Goal: Task Accomplishment & Management: Use online tool/utility

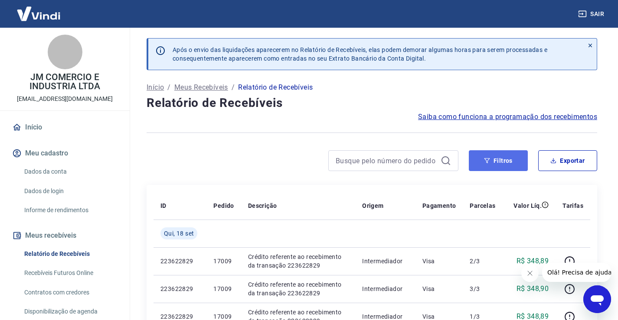
drag, startPoint x: 485, startPoint y: 159, endPoint x: 471, endPoint y: 155, distance: 14.5
click at [485, 159] on icon "button" at bounding box center [487, 161] width 6 height 6
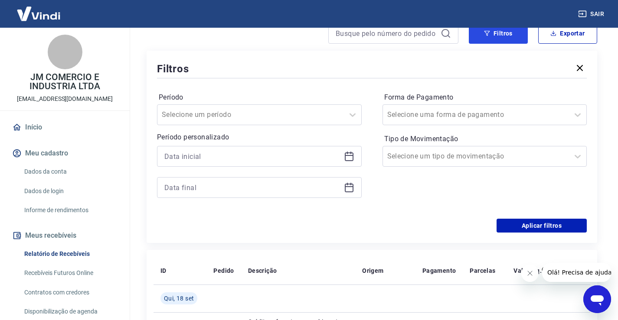
scroll to position [130, 0]
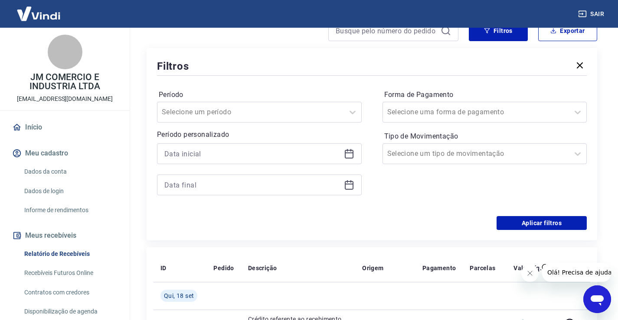
click at [351, 153] on icon at bounding box center [349, 153] width 9 height 1
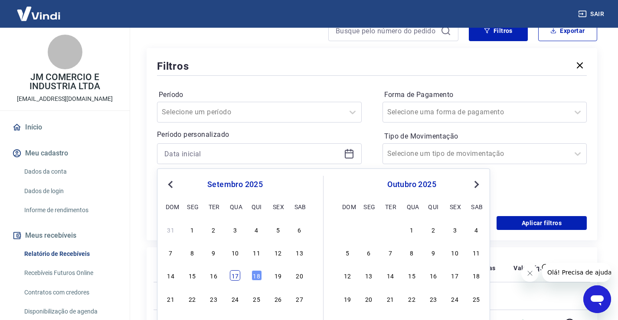
click at [234, 276] on div "17" at bounding box center [235, 275] width 10 height 10
type input "17/09/2025"
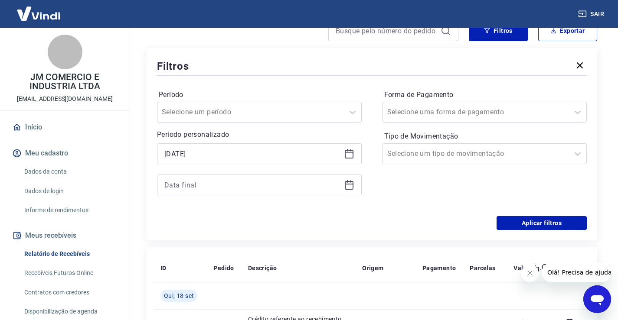
click at [349, 188] on icon at bounding box center [349, 185] width 10 height 10
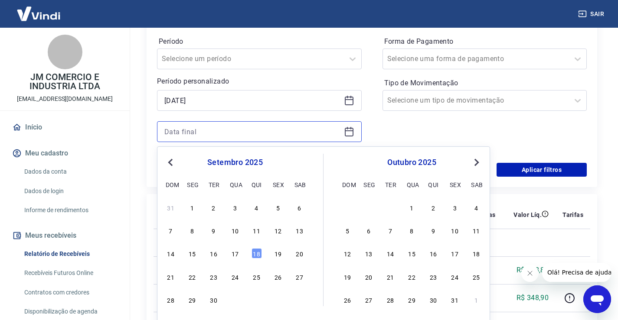
scroll to position [217, 0]
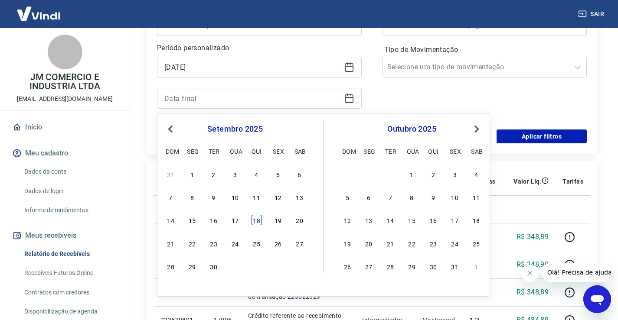
click at [260, 221] on div "18" at bounding box center [256, 220] width 10 height 10
type input "18/09/2025"
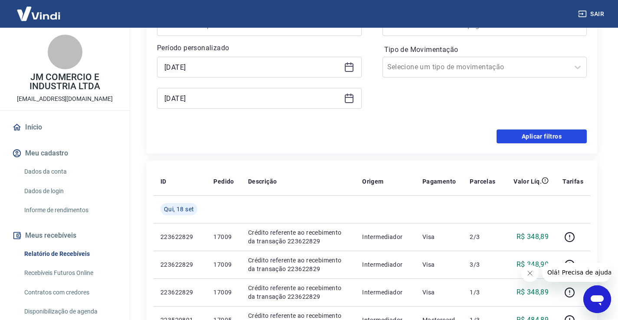
click at [525, 139] on button "Aplicar filtros" at bounding box center [541, 137] width 90 height 14
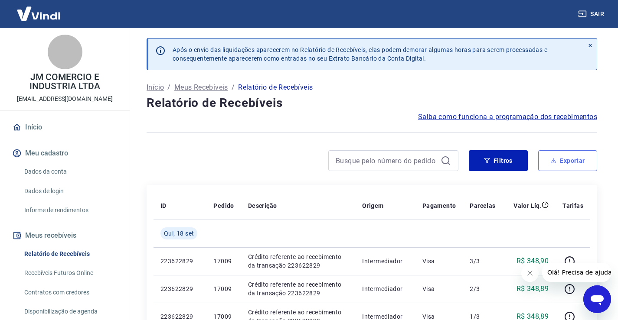
click at [557, 161] on button "Exportar" at bounding box center [567, 160] width 59 height 21
type input "17/09/2025"
type input "18/09/2025"
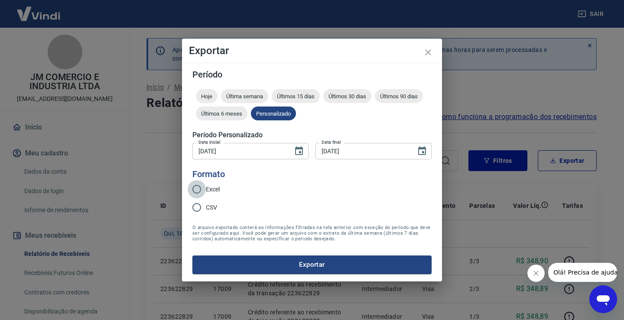
click at [198, 192] on input "Excel" at bounding box center [197, 189] width 18 height 18
radio input "true"
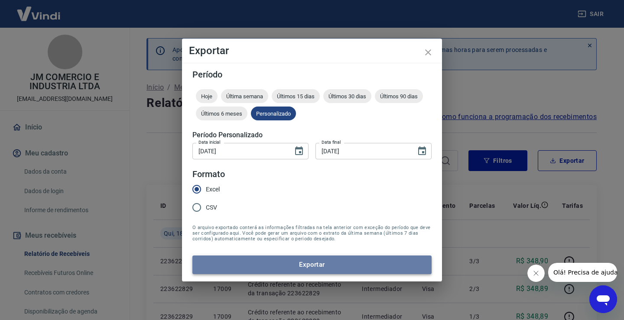
click at [309, 263] on button "Exportar" at bounding box center [311, 265] width 239 height 18
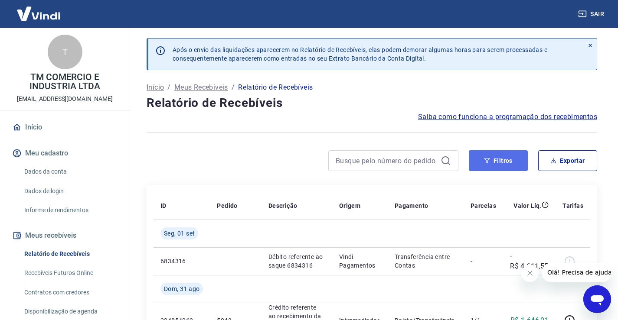
click at [484, 166] on button "Filtros" at bounding box center [497, 160] width 59 height 21
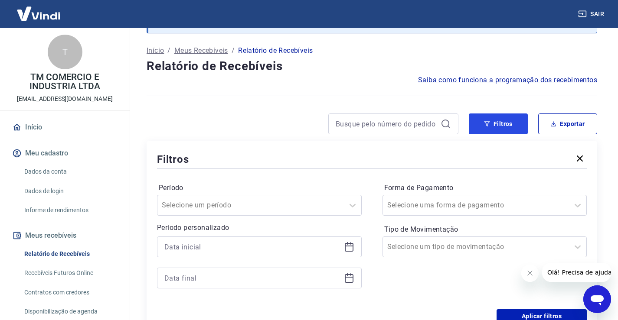
scroll to position [87, 0]
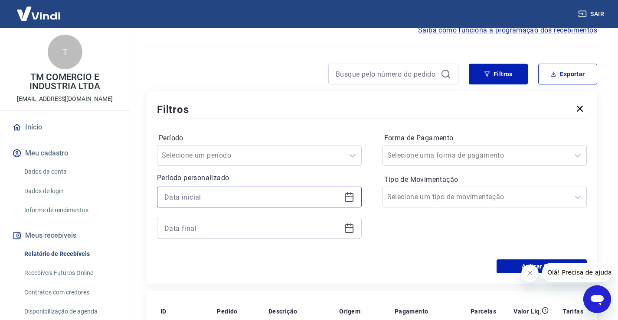
click at [249, 201] on input at bounding box center [252, 197] width 176 height 13
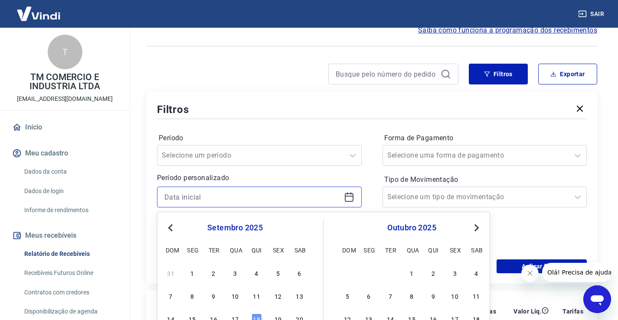
scroll to position [173, 0]
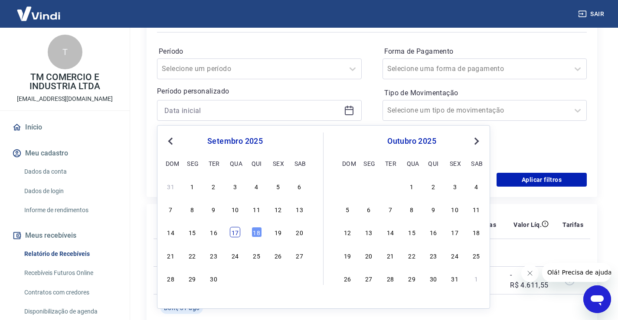
click at [237, 234] on div "17" at bounding box center [235, 232] width 10 height 10
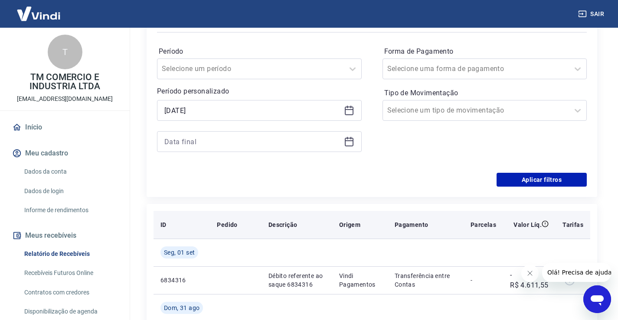
type input "17/09/2025"
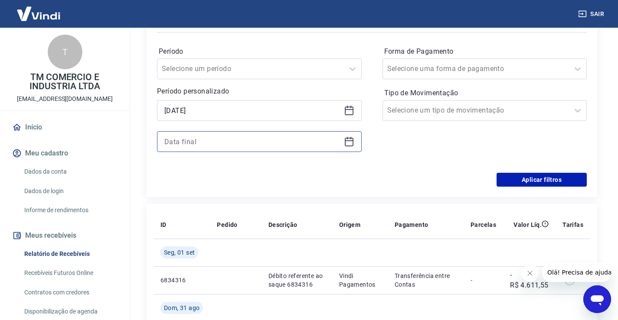
click at [196, 140] on input at bounding box center [252, 141] width 176 height 13
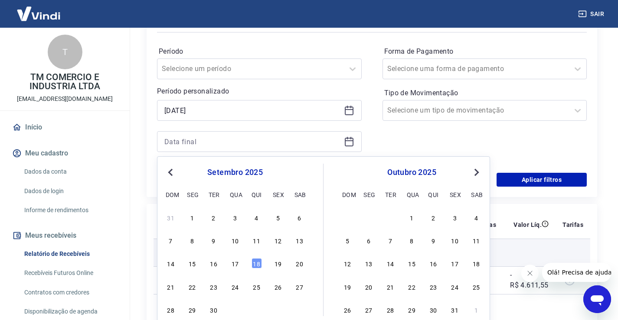
click at [256, 264] on div "18" at bounding box center [256, 263] width 10 height 10
type input "18/09/2025"
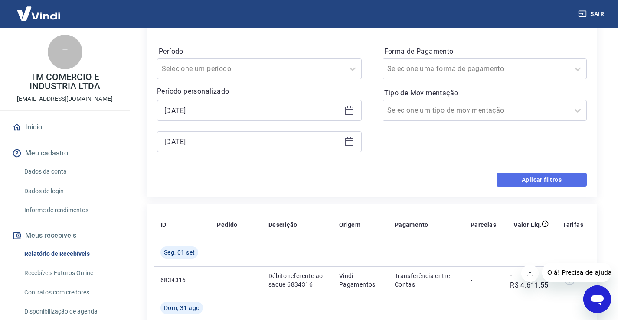
click at [536, 180] on button "Aplicar filtros" at bounding box center [541, 180] width 90 height 14
